Goal: Task Accomplishment & Management: Use online tool/utility

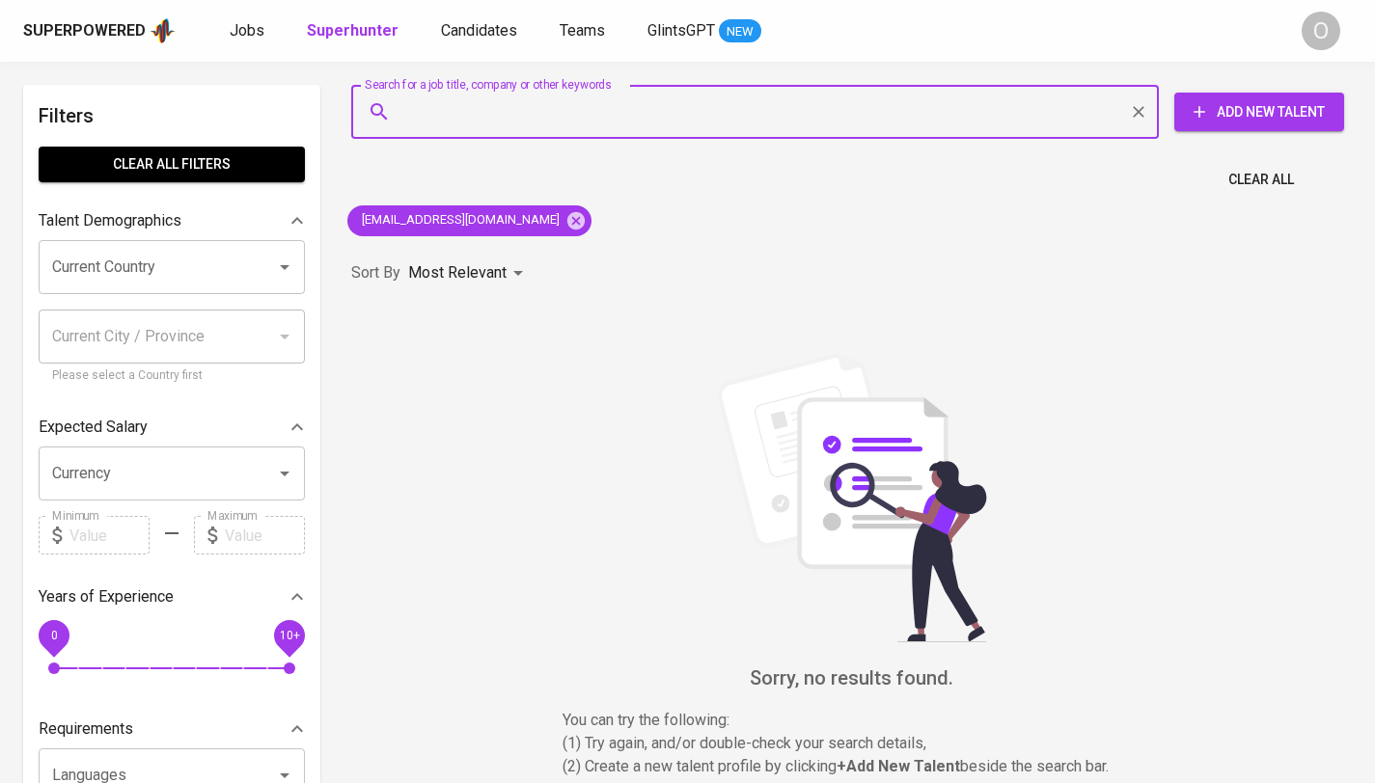
type input "[EMAIL_ADDRESS][DOMAIN_NAME]"
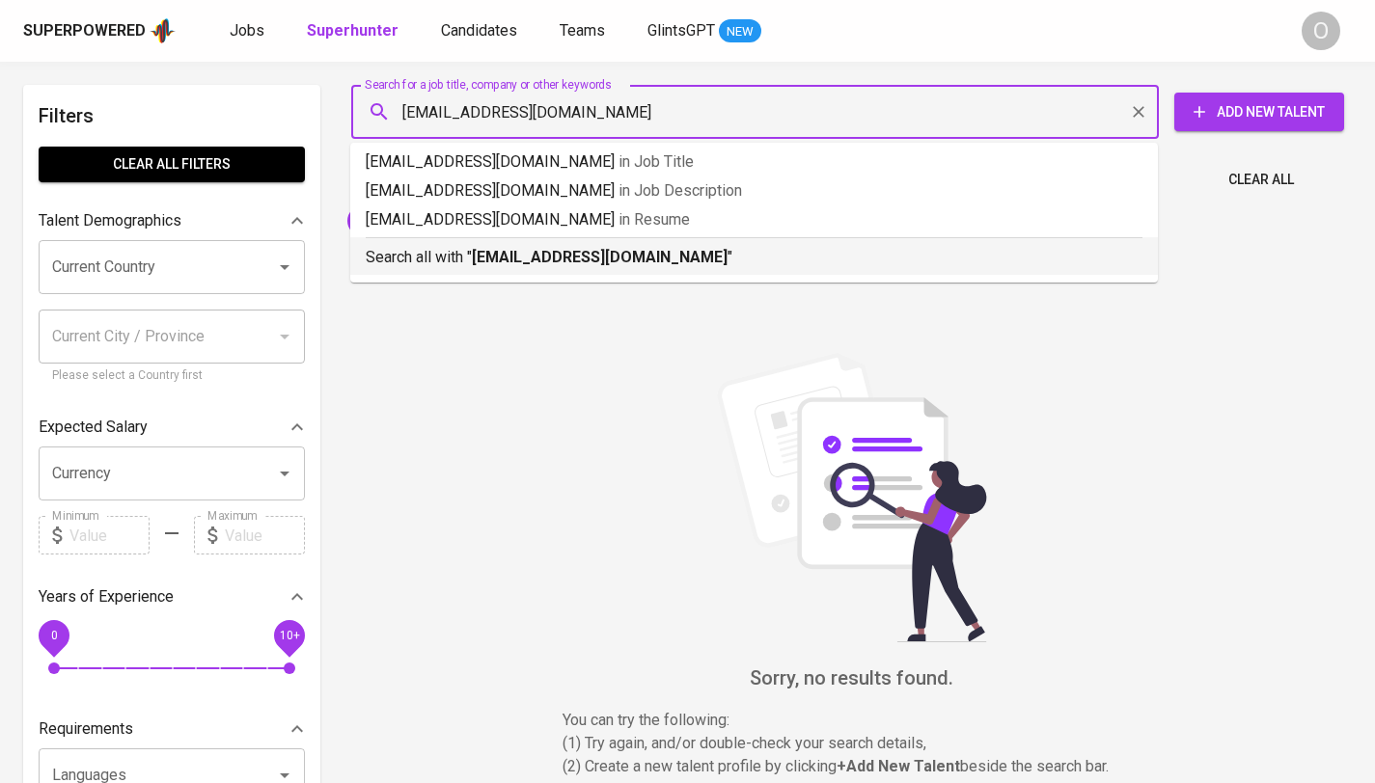
click at [497, 253] on b "[EMAIL_ADDRESS][DOMAIN_NAME]" at bounding box center [600, 257] width 256 height 18
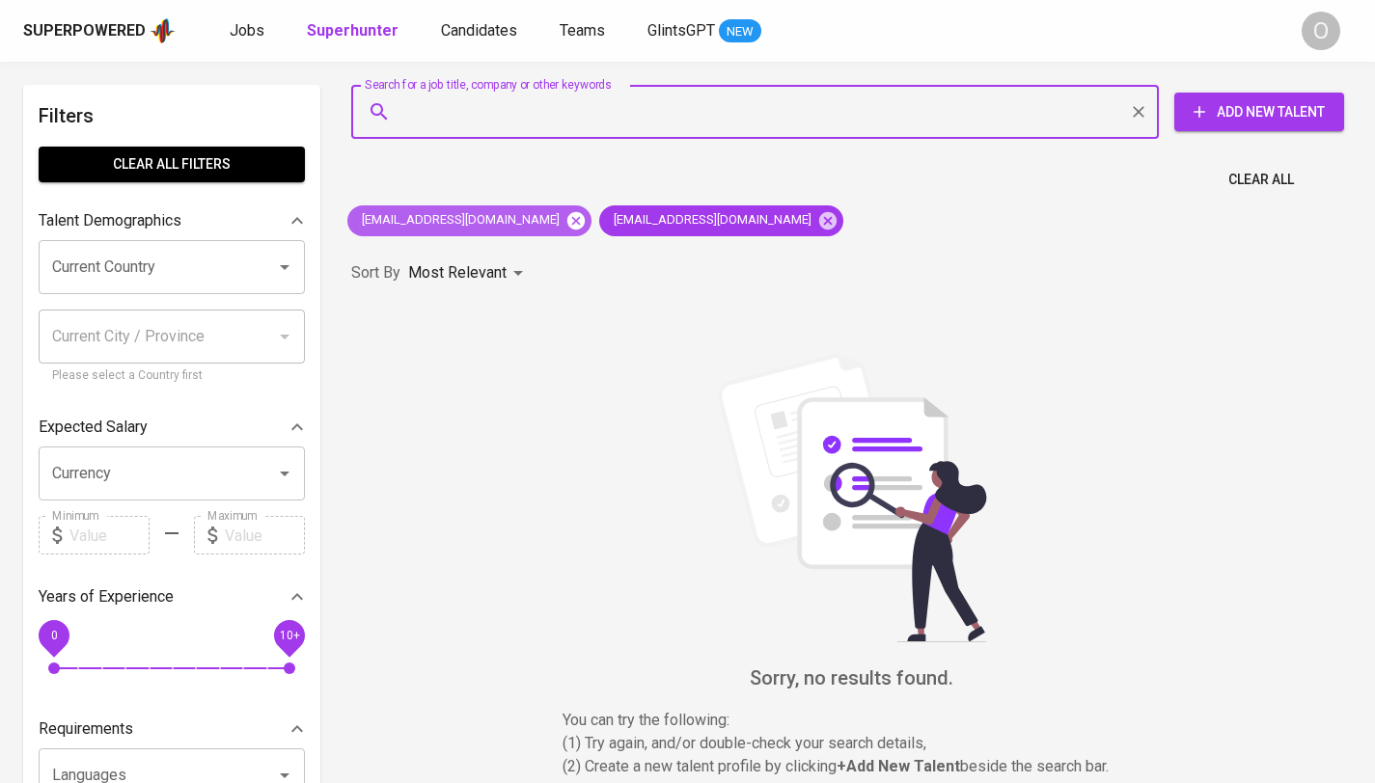
click at [565, 222] on icon at bounding box center [575, 220] width 21 height 21
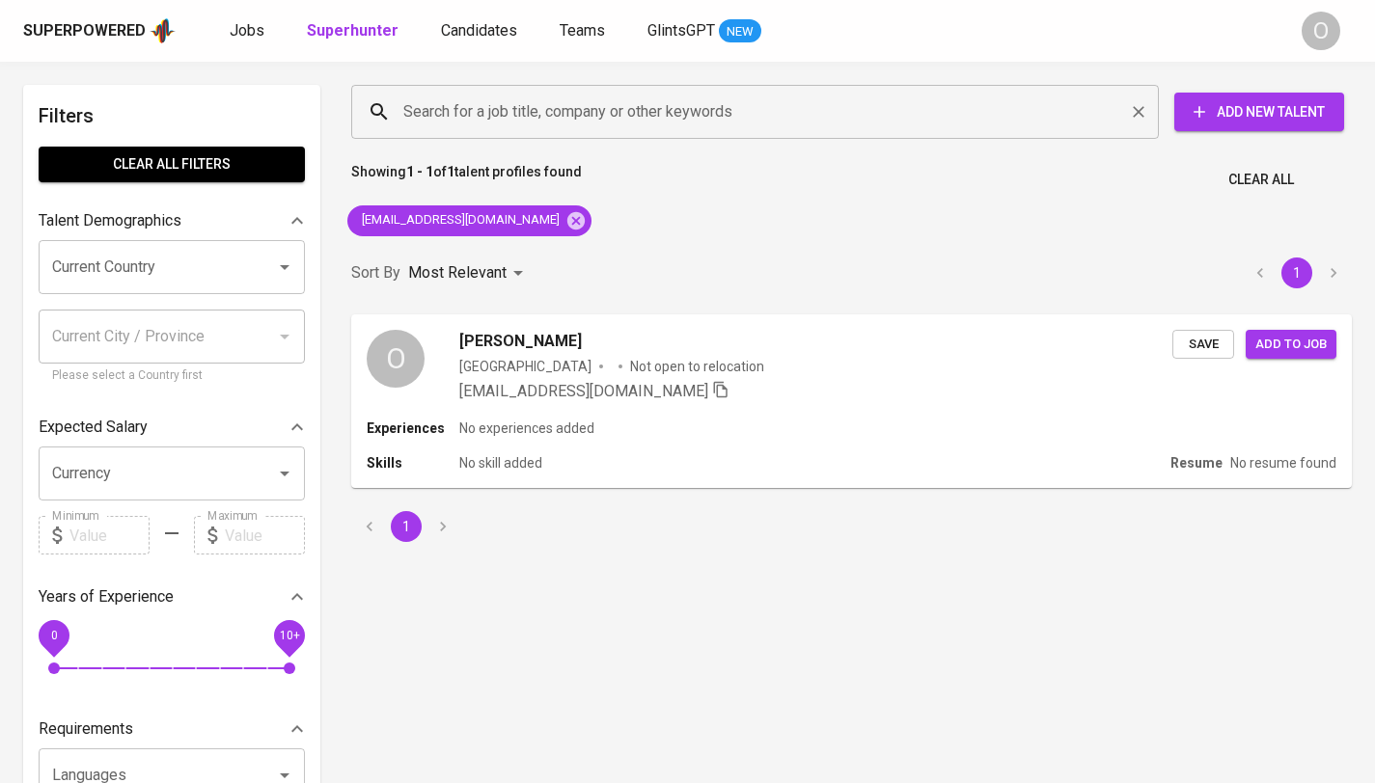
click at [540, 113] on input "Search for a job title, company or other keywords" at bounding box center [759, 112] width 723 height 37
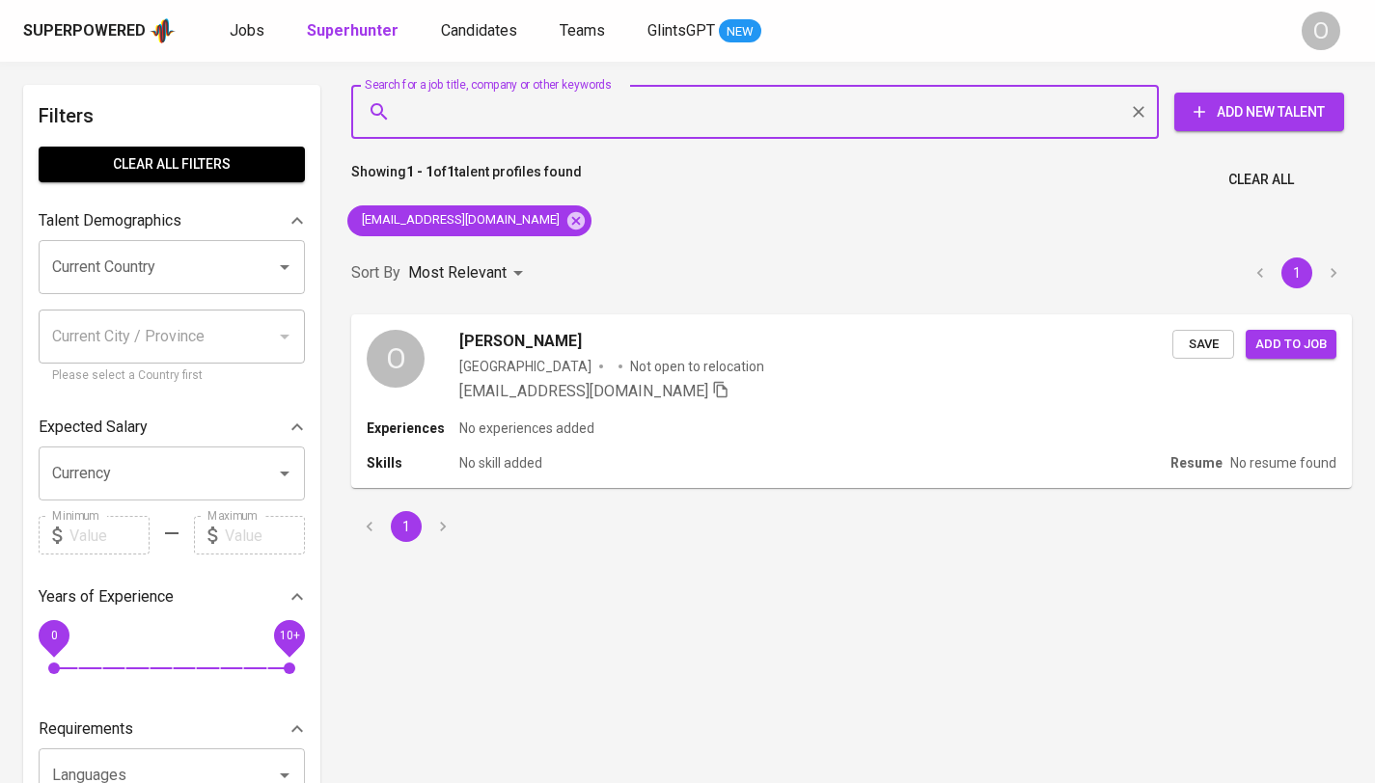
paste input "[EMAIL_ADDRESS][DOMAIN_NAME]"
type input "[EMAIL_ADDRESS][DOMAIN_NAME]"
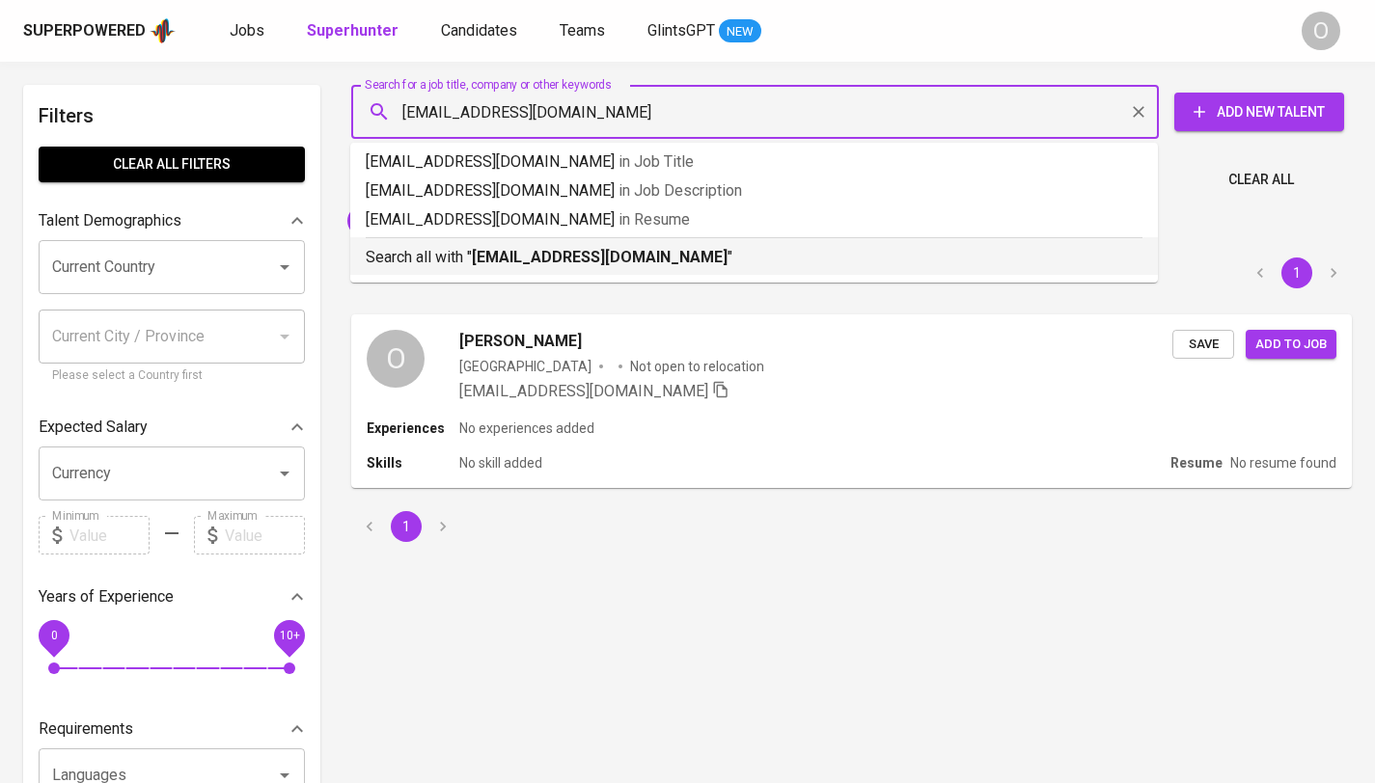
click at [486, 259] on b "[EMAIL_ADDRESS][DOMAIN_NAME]" at bounding box center [600, 257] width 256 height 18
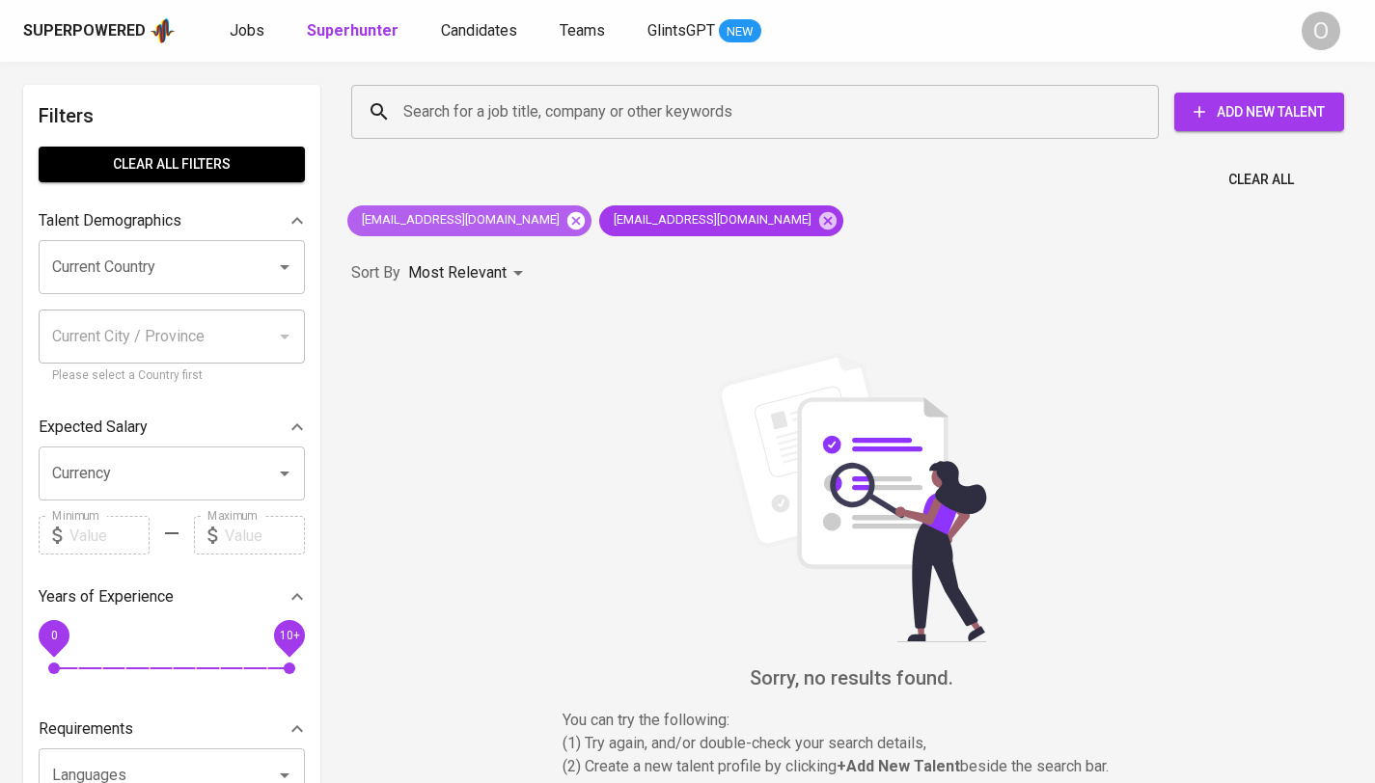
click at [567, 219] on icon at bounding box center [575, 219] width 17 height 17
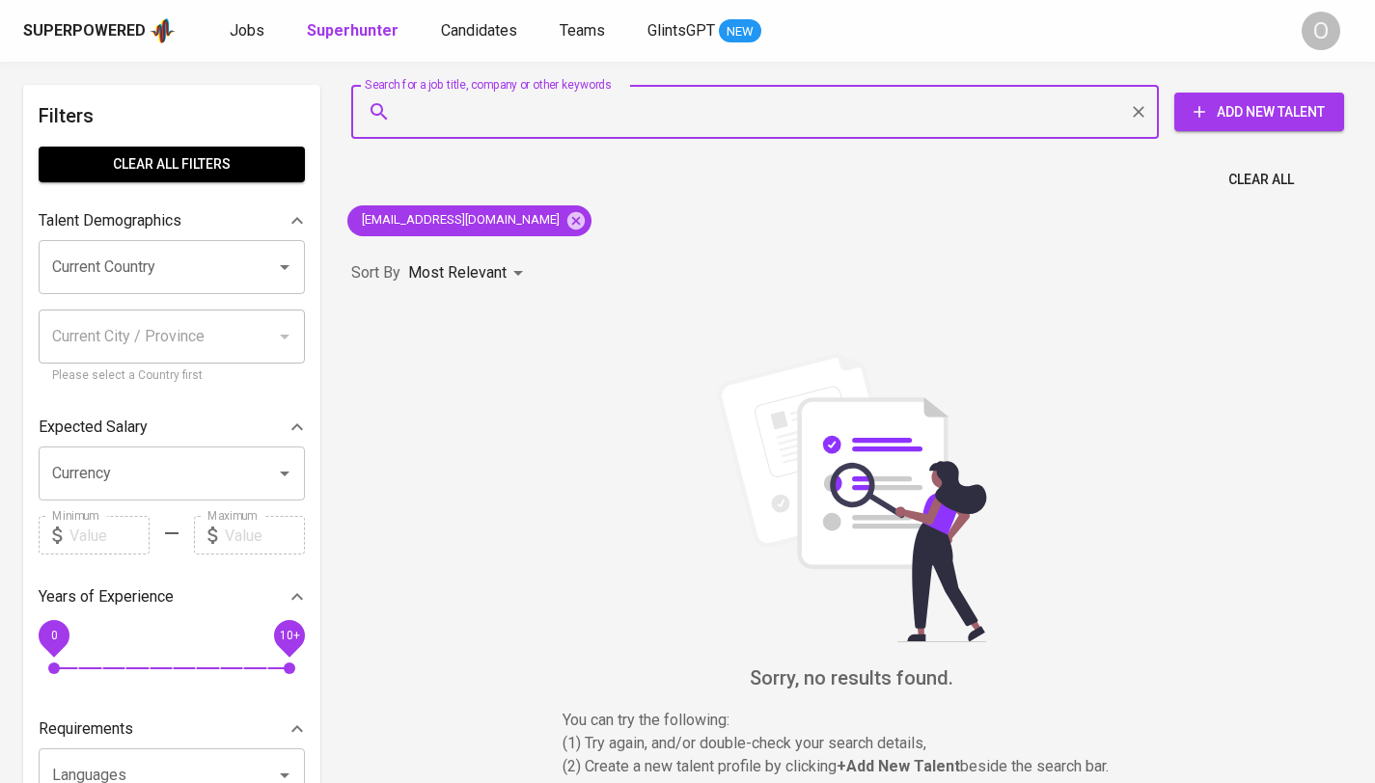
click at [505, 123] on input "Search for a job title, company or other keywords" at bounding box center [759, 112] width 723 height 37
paste input "[PERSON_NAME]"
type input "[PERSON_NAME]"
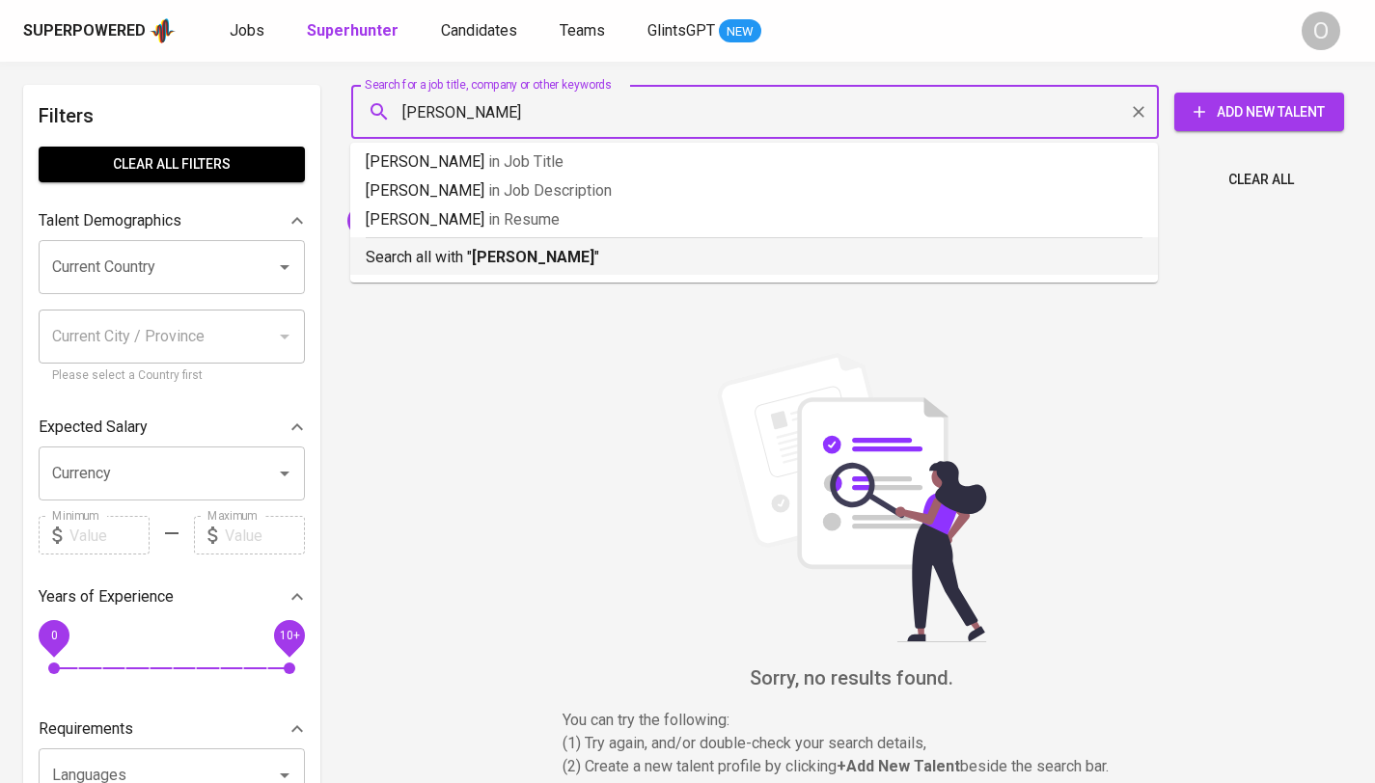
click at [494, 265] on b "[PERSON_NAME]" at bounding box center [533, 257] width 123 height 18
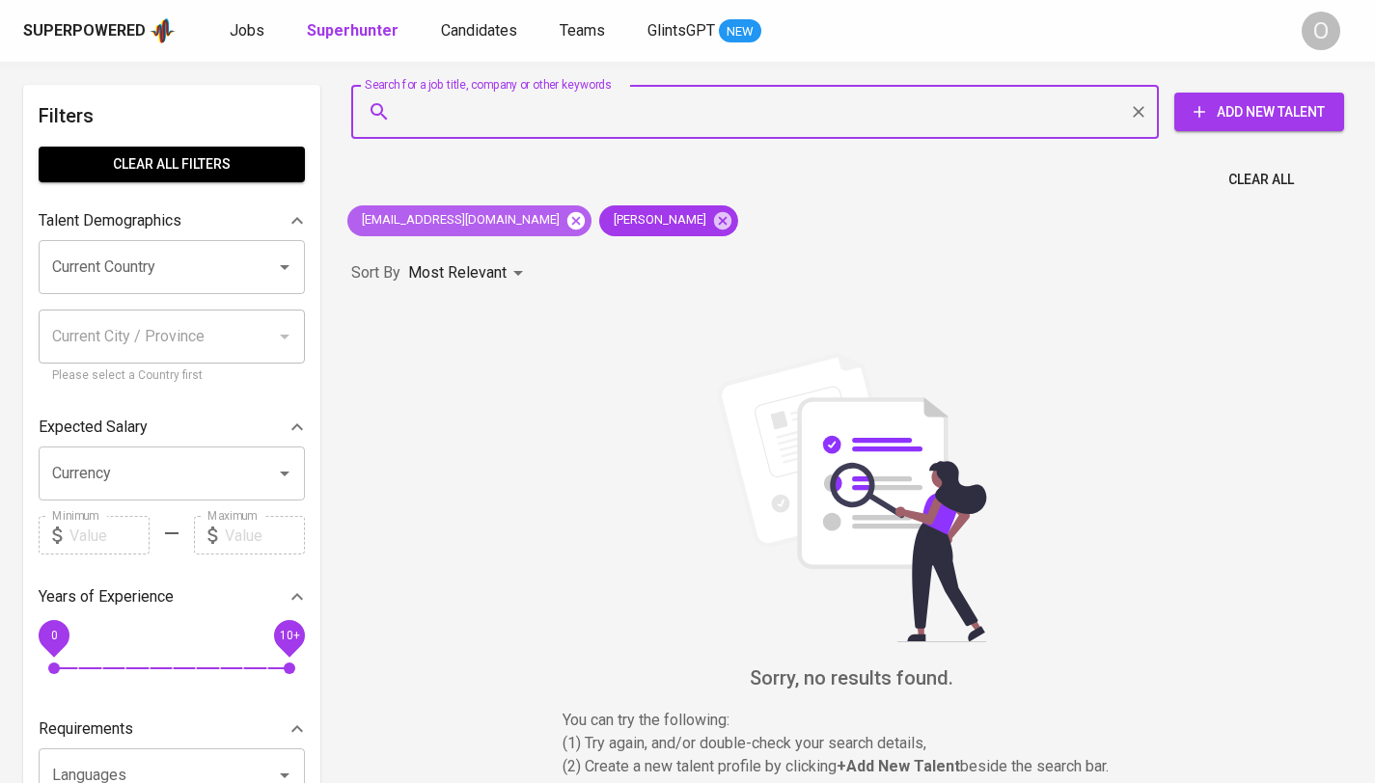
click at [567, 221] on icon at bounding box center [575, 219] width 17 height 17
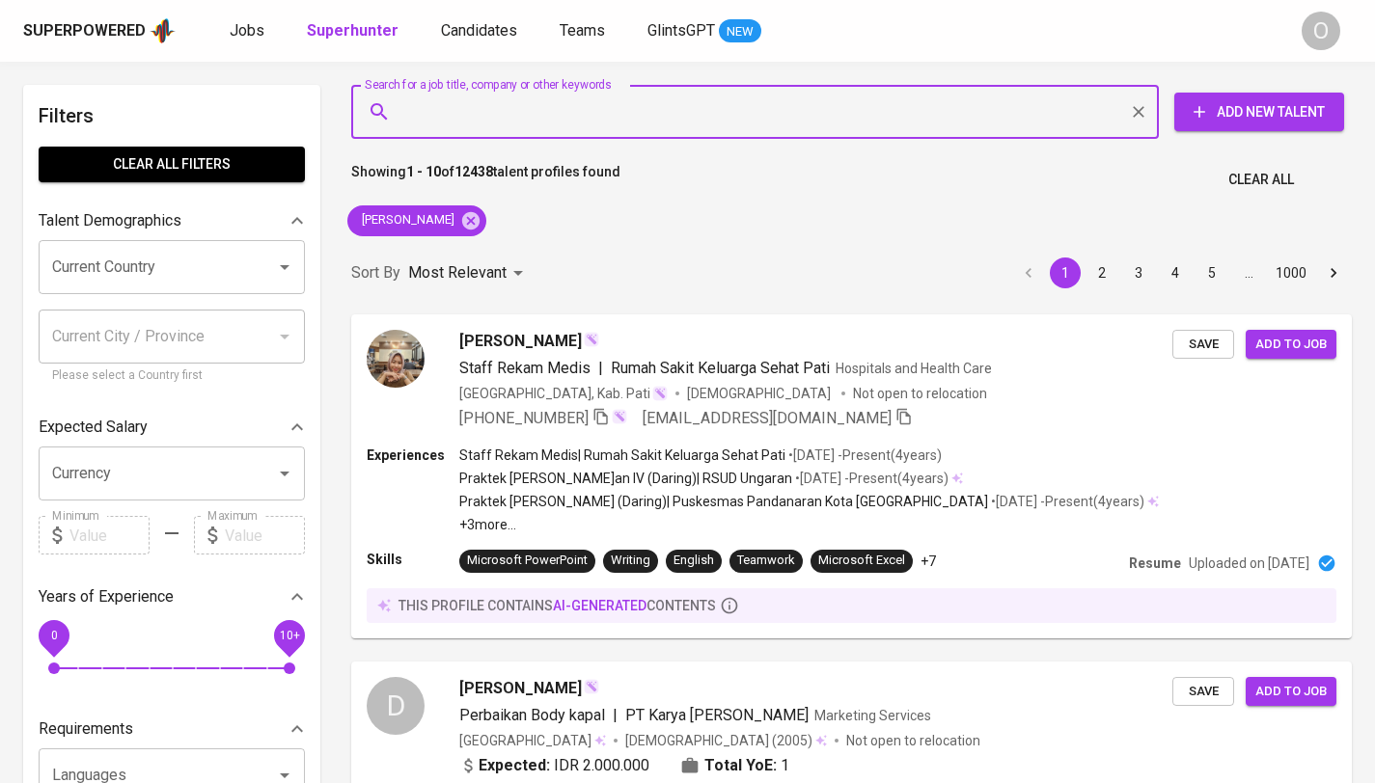
click at [584, 107] on input "Search for a job title, company or other keywords" at bounding box center [759, 112] width 723 height 37
paste input "PT Aneka Komkar Utama"
type input "PT Aneka Komkar Utama"
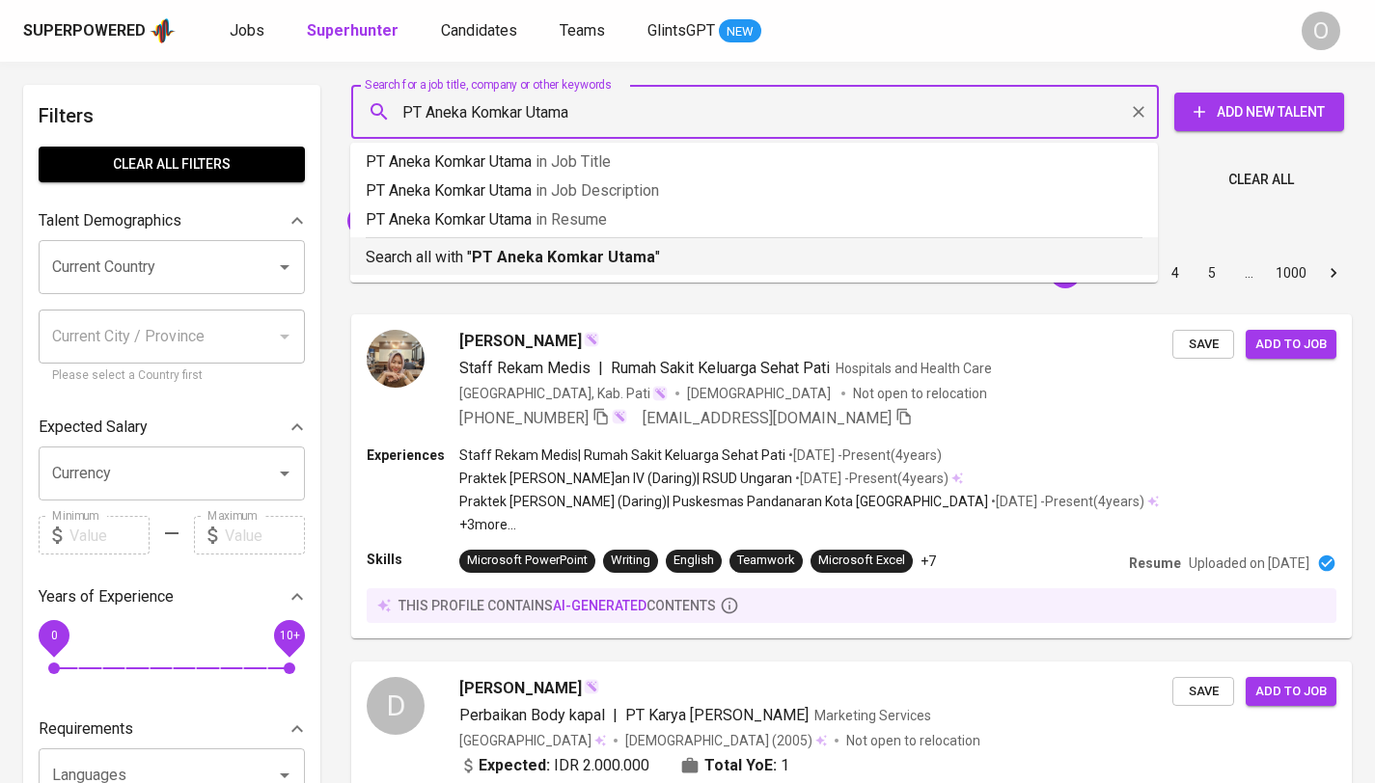
click at [532, 269] on li "Search all with " PT [PERSON_NAME] Utama "" at bounding box center [753, 256] width 807 height 38
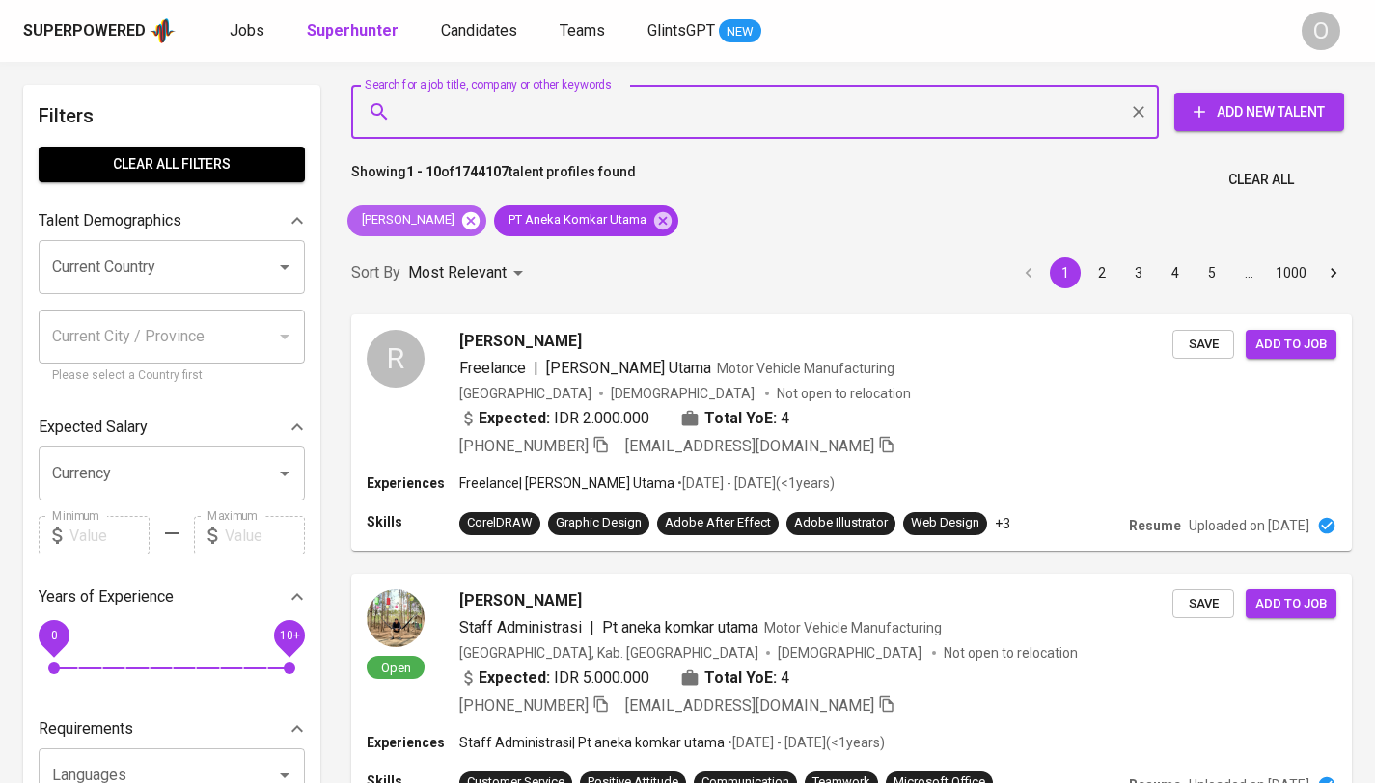
click at [467, 216] on icon at bounding box center [470, 219] width 17 height 17
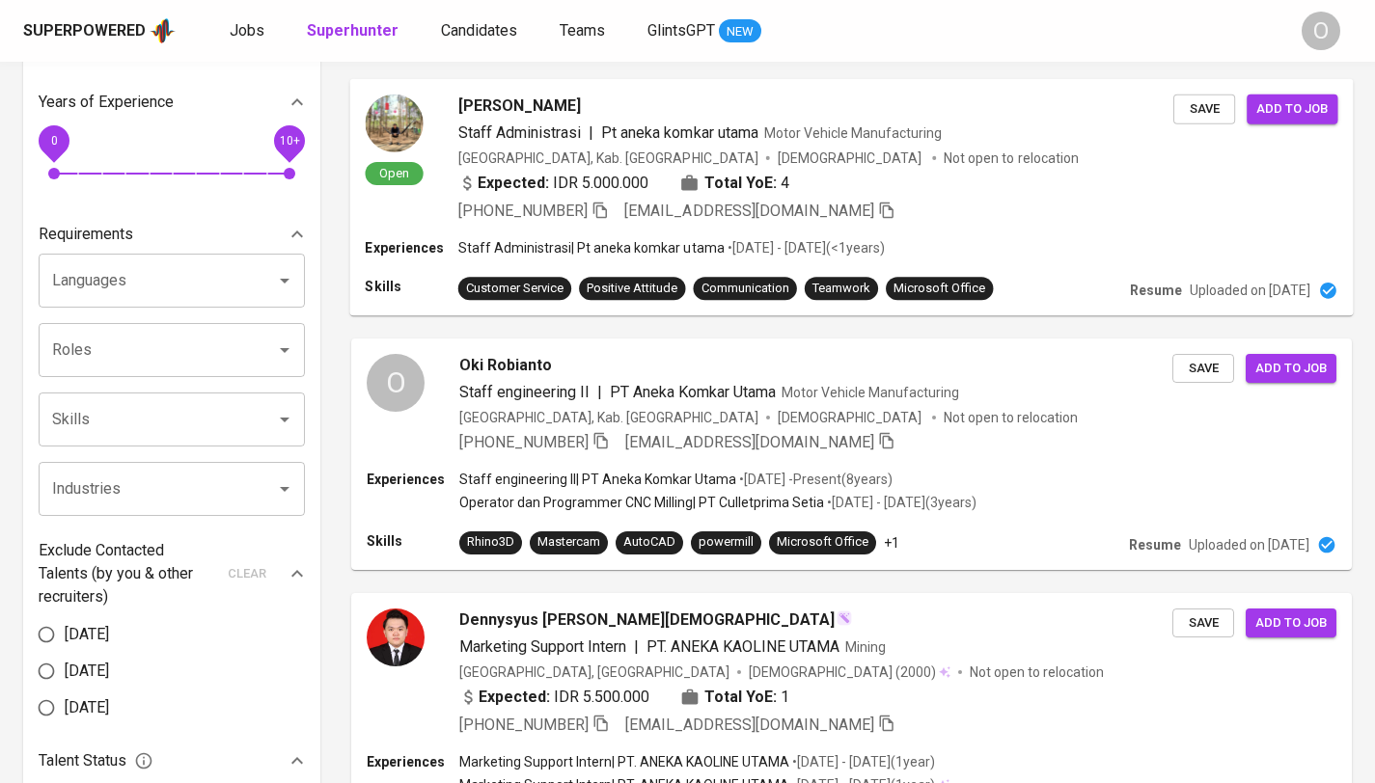
scroll to position [502, 0]
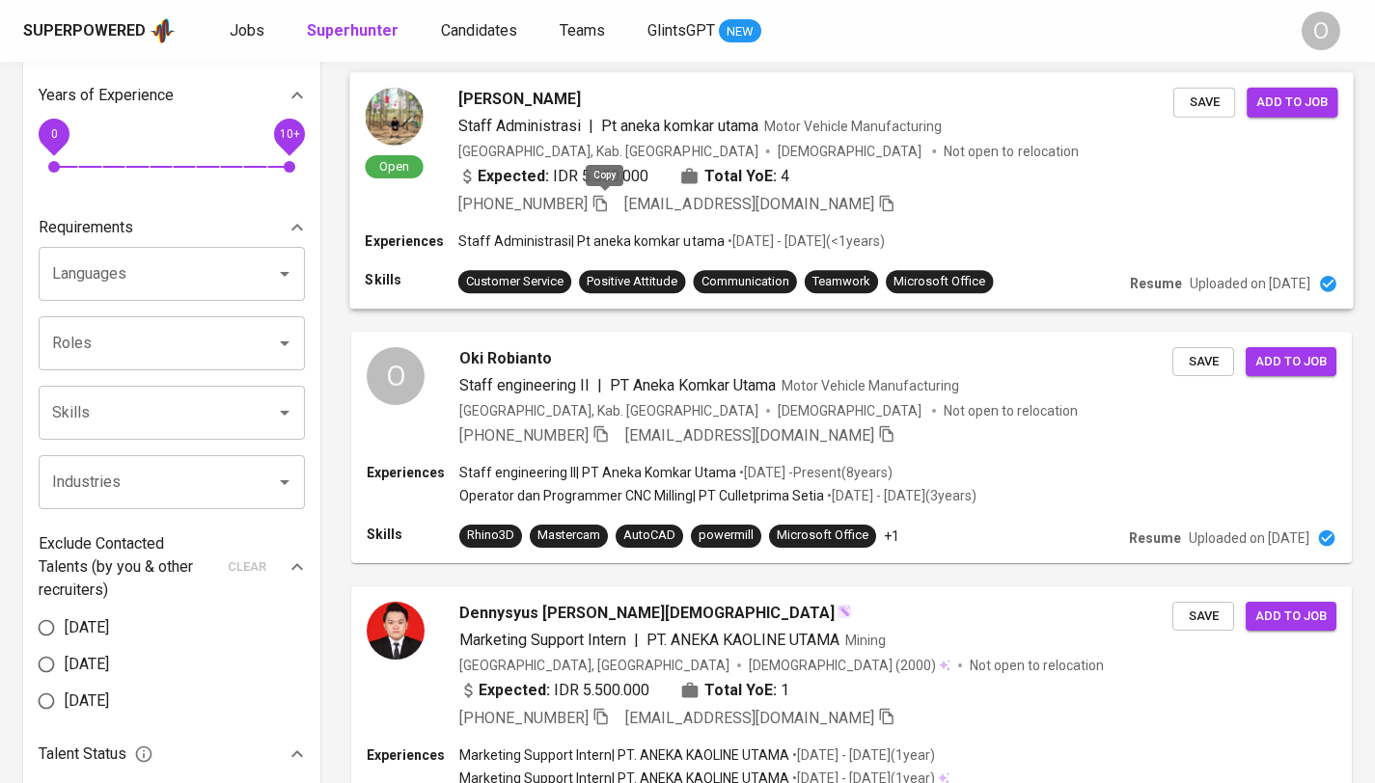
click at [604, 205] on icon "button" at bounding box center [599, 202] width 17 height 17
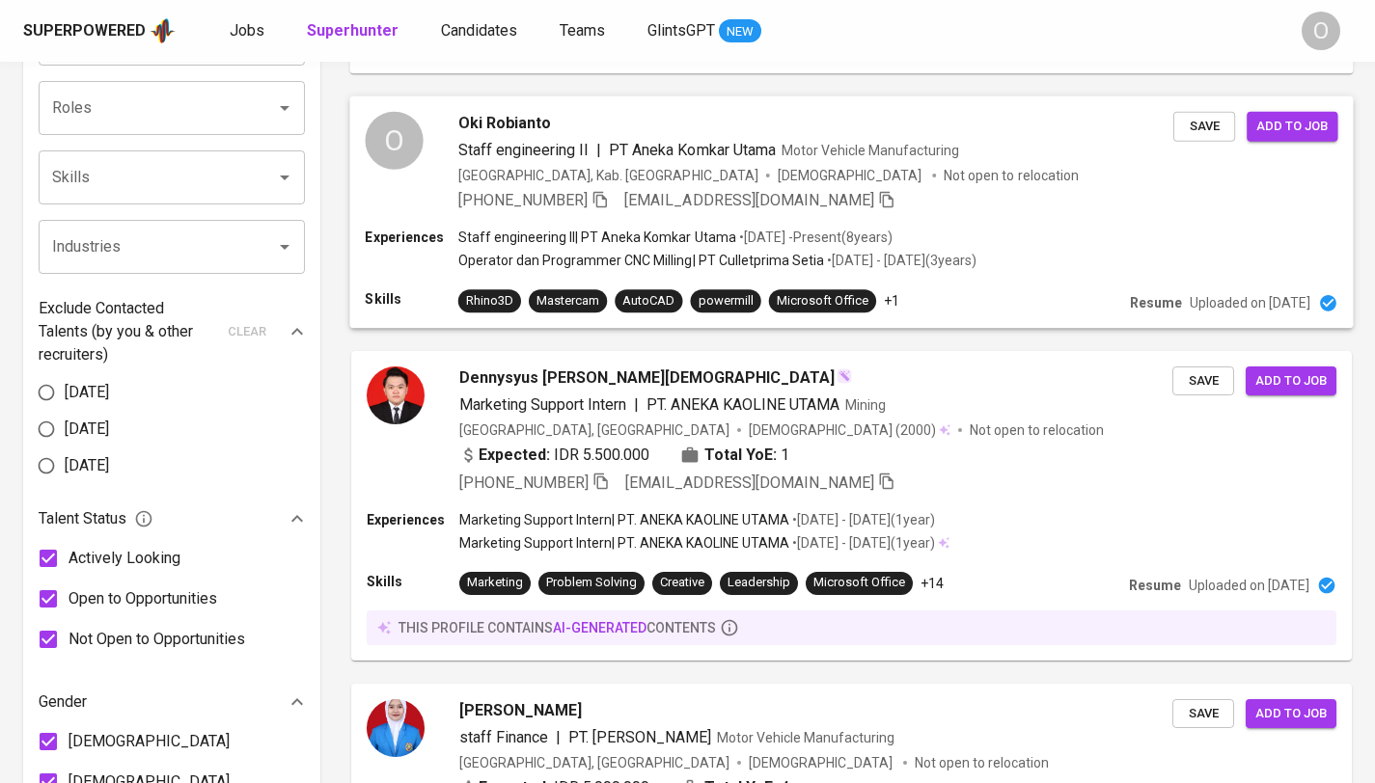
scroll to position [237, 0]
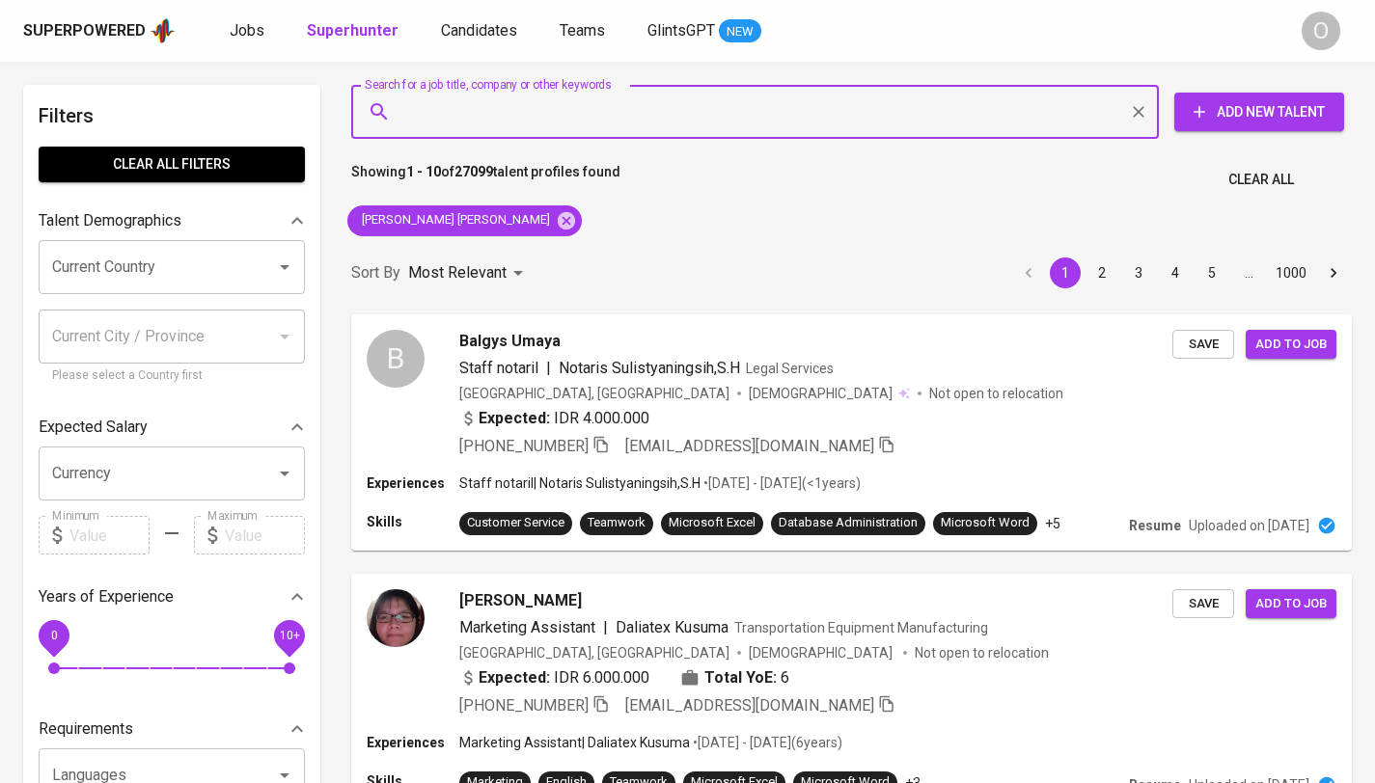
click at [576, 116] on input "Search for a job title, company or other keywords" at bounding box center [759, 112] width 723 height 37
type input "√"
paste input "[EMAIL_ADDRESS][DOMAIN_NAME]"
type input "[EMAIL_ADDRESS][DOMAIN_NAME]"
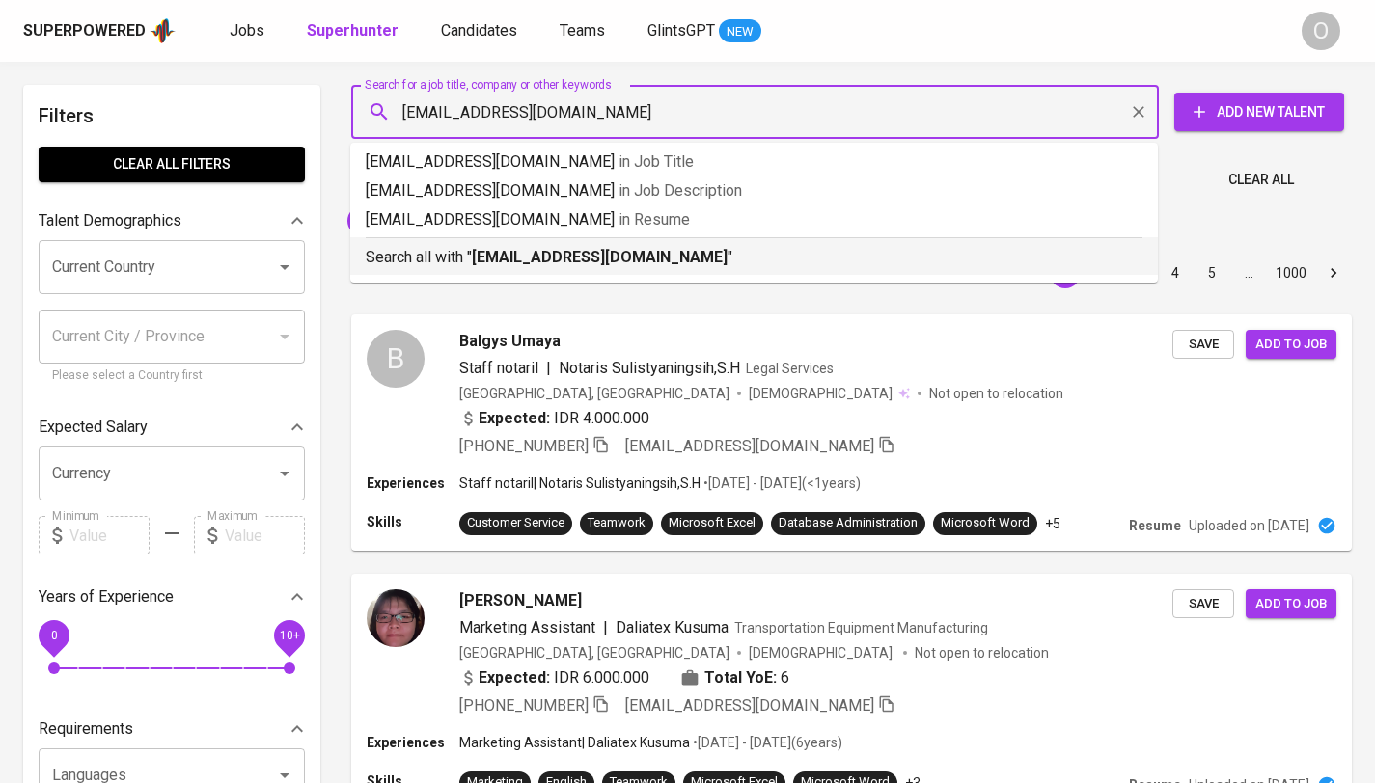
click at [409, 258] on p "Search all with " [EMAIL_ADDRESS][DOMAIN_NAME] "" at bounding box center [754, 257] width 777 height 23
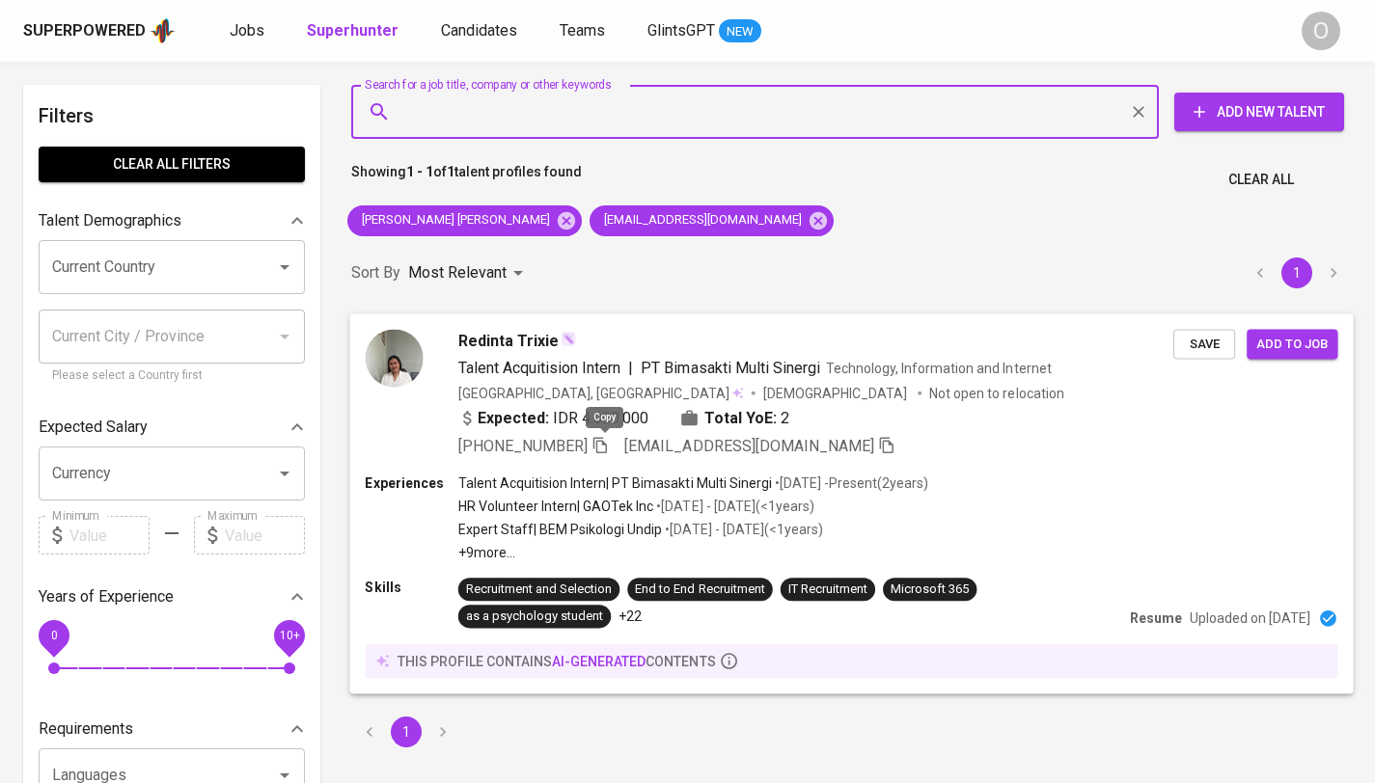
click at [606, 441] on icon "button" at bounding box center [599, 444] width 17 height 17
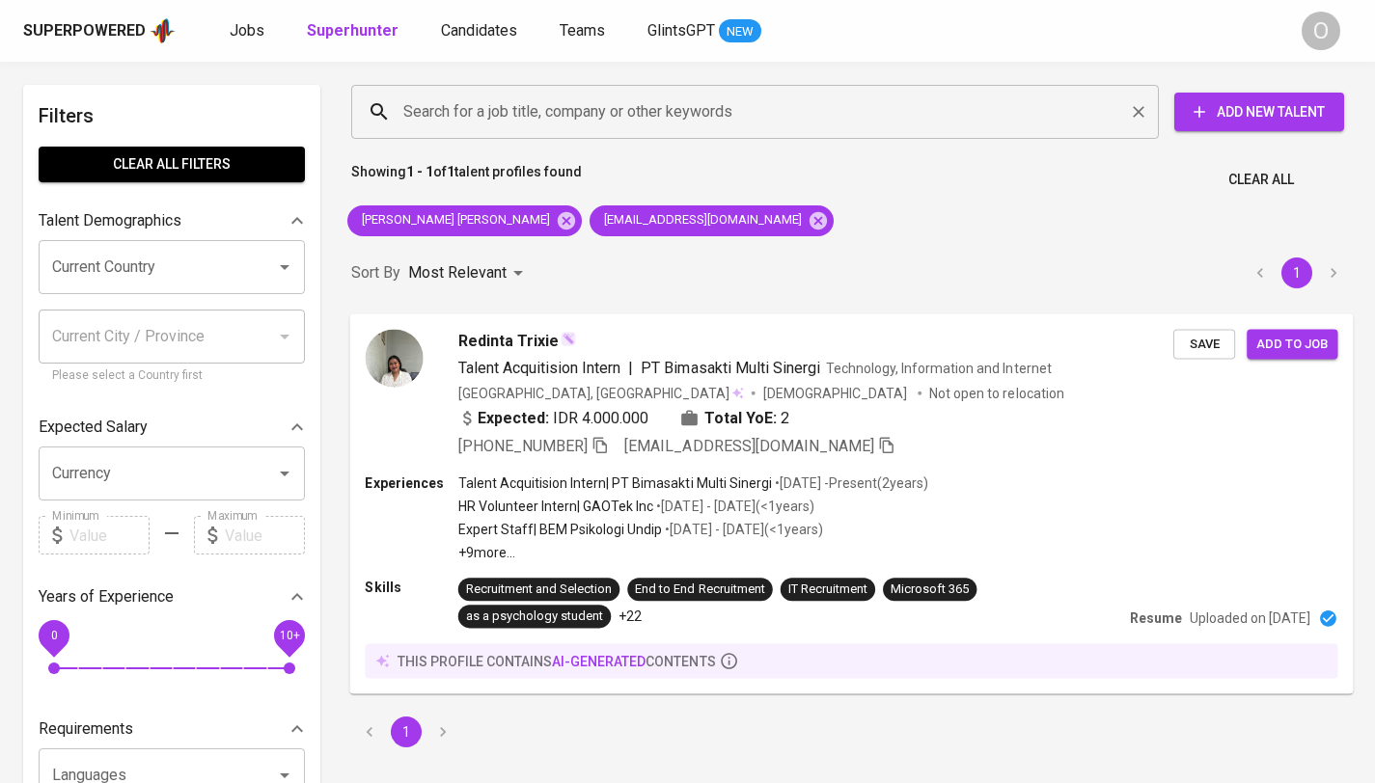
click at [448, 136] on div "Search for a job title, company or other keywords" at bounding box center [754, 112] width 807 height 54
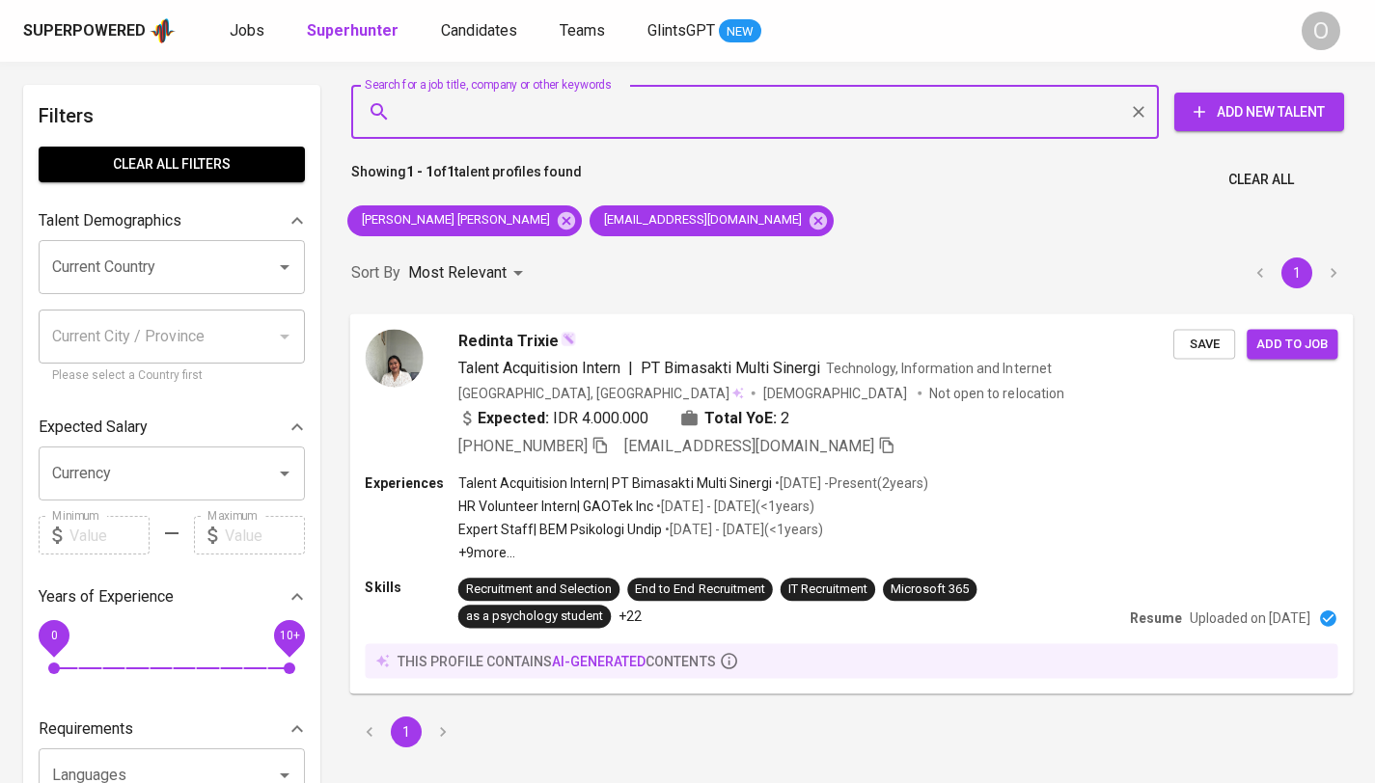
paste input "[EMAIL_ADDRESS][DOMAIN_NAME]"
type input "[EMAIL_ADDRESS][DOMAIN_NAME]"
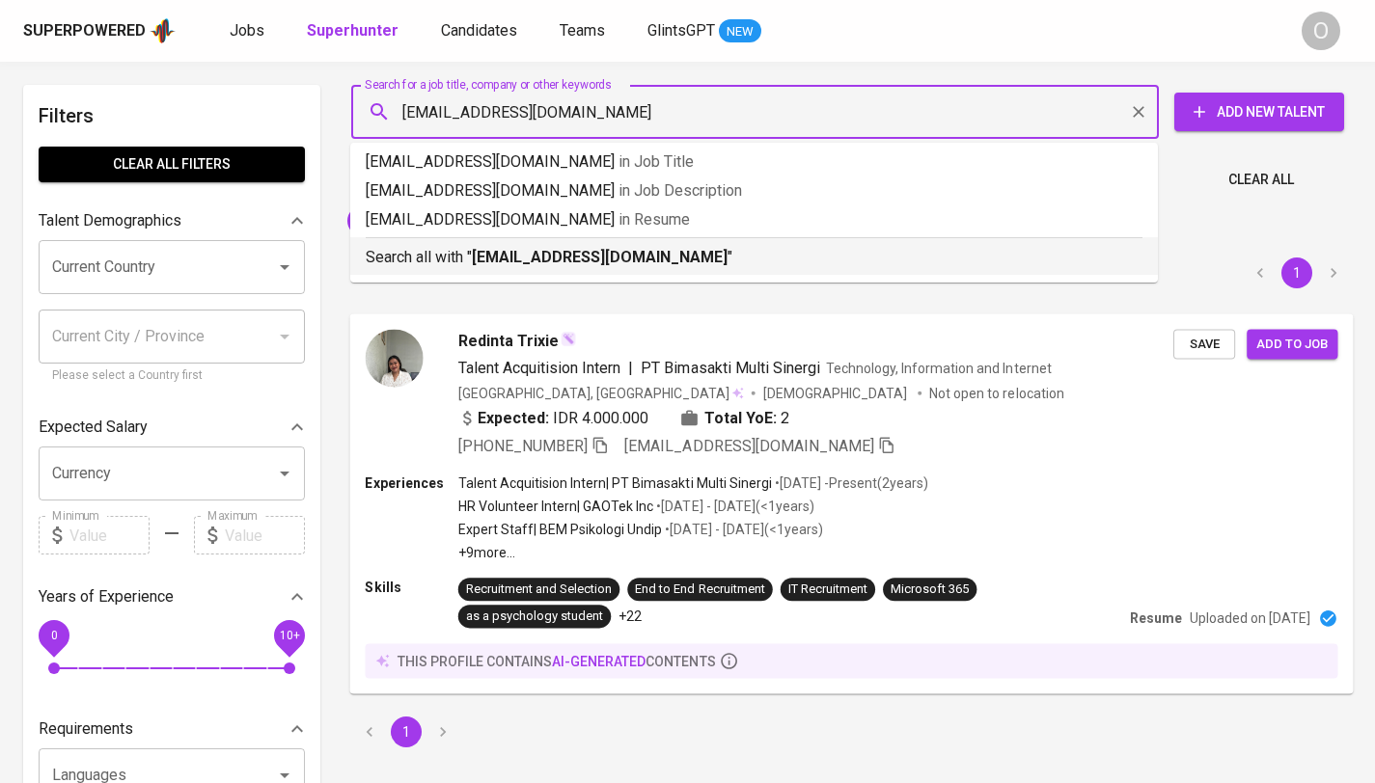
click at [474, 259] on b "[EMAIL_ADDRESS][DOMAIN_NAME]" at bounding box center [600, 257] width 256 height 18
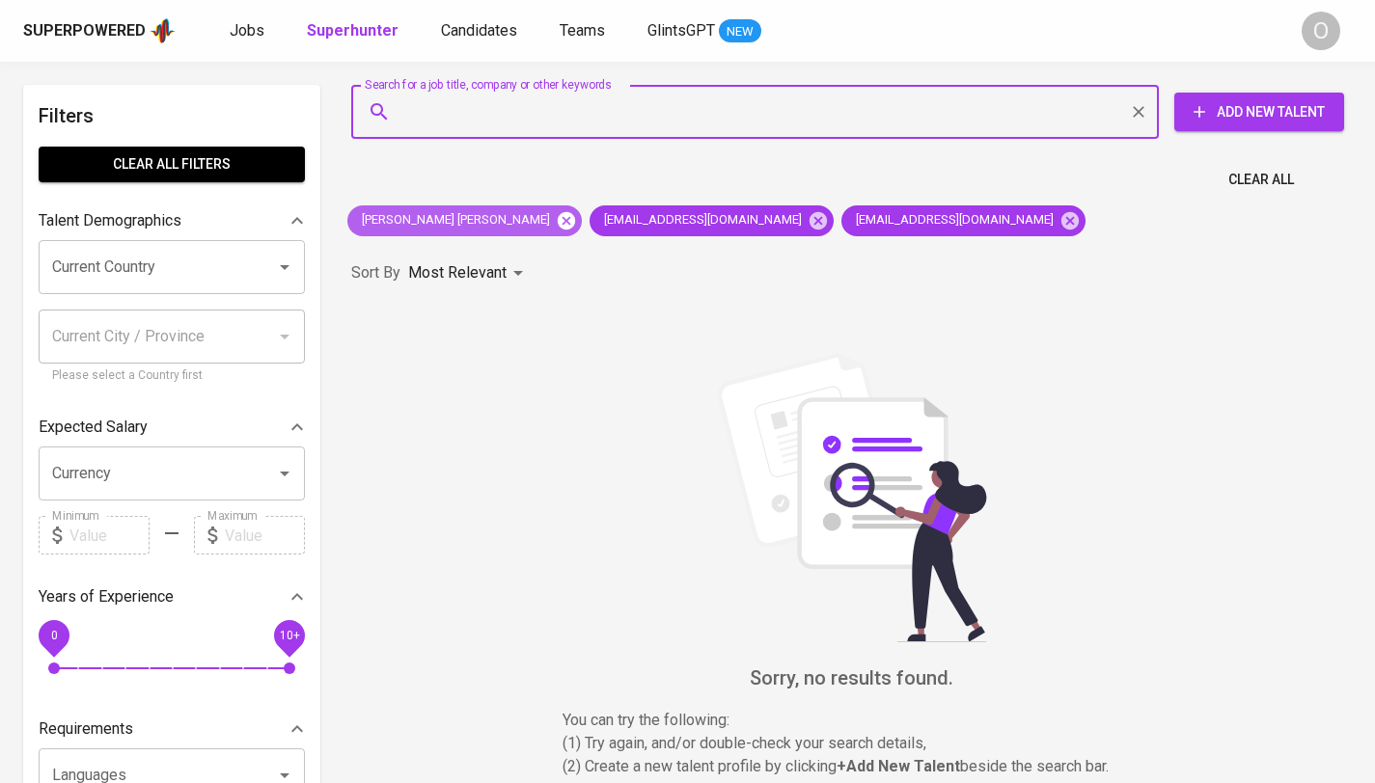
click at [558, 224] on icon at bounding box center [566, 219] width 17 height 17
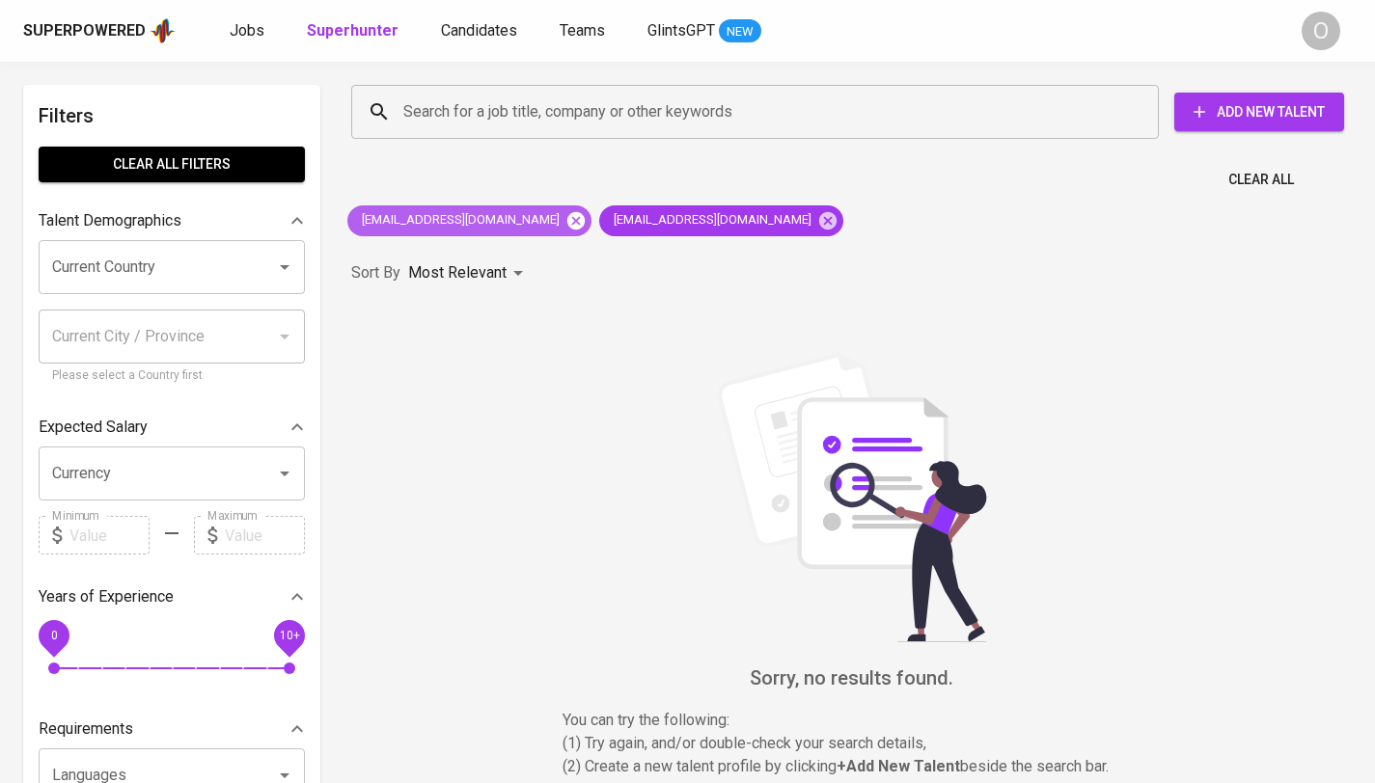
click at [567, 224] on icon at bounding box center [575, 219] width 17 height 17
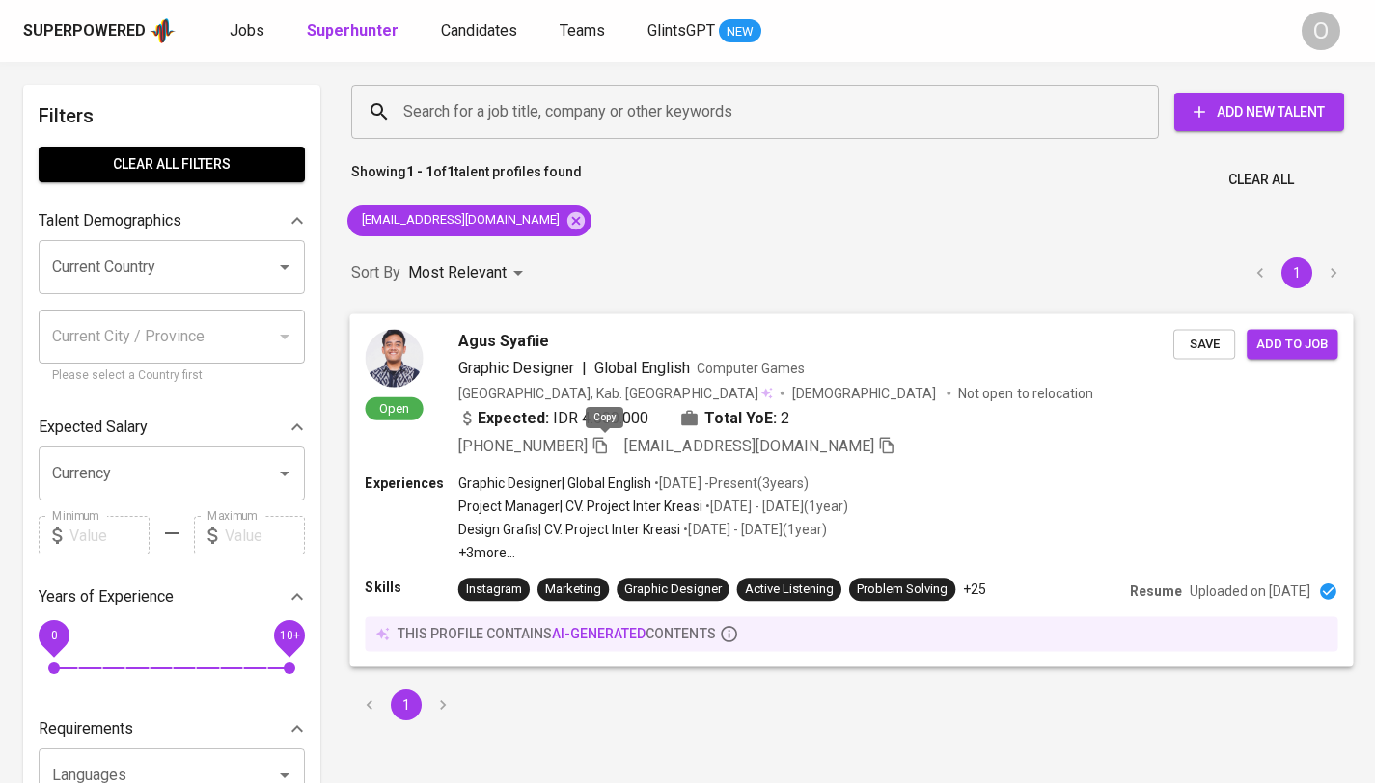
click at [603, 447] on icon "button" at bounding box center [599, 444] width 17 height 17
